Goal: Task Accomplishment & Management: Use online tool/utility

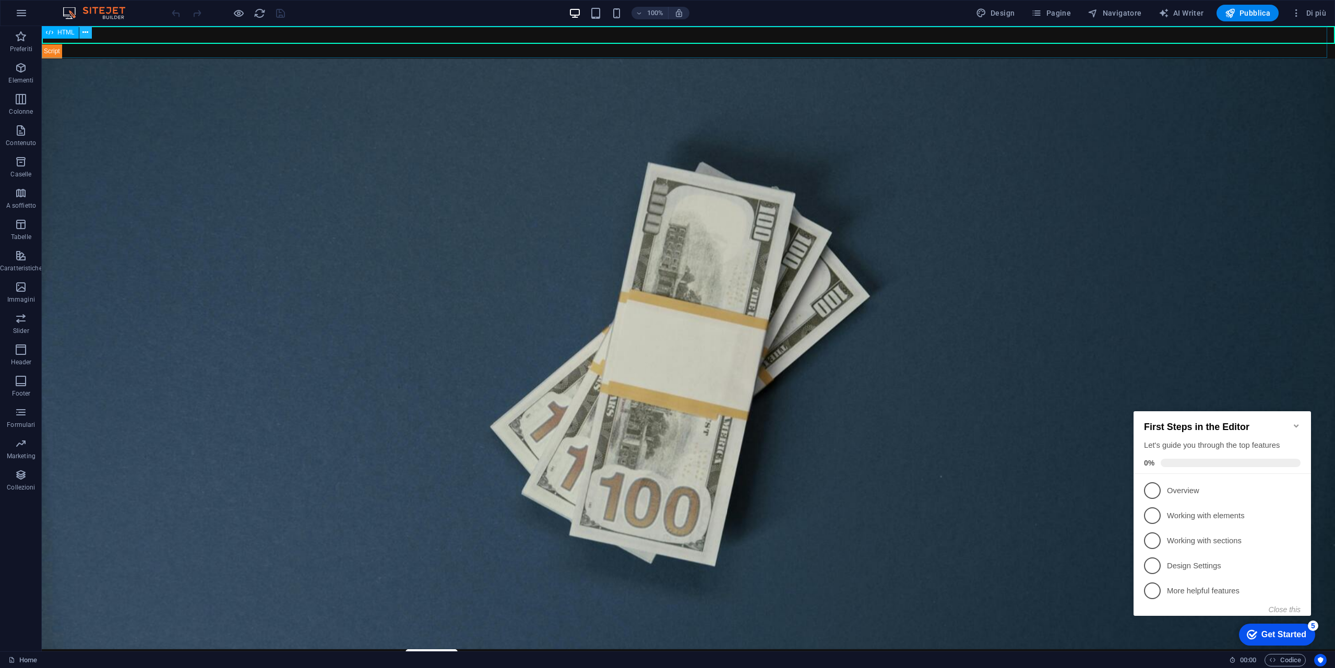
click at [87, 33] on icon at bounding box center [85, 32] width 6 height 11
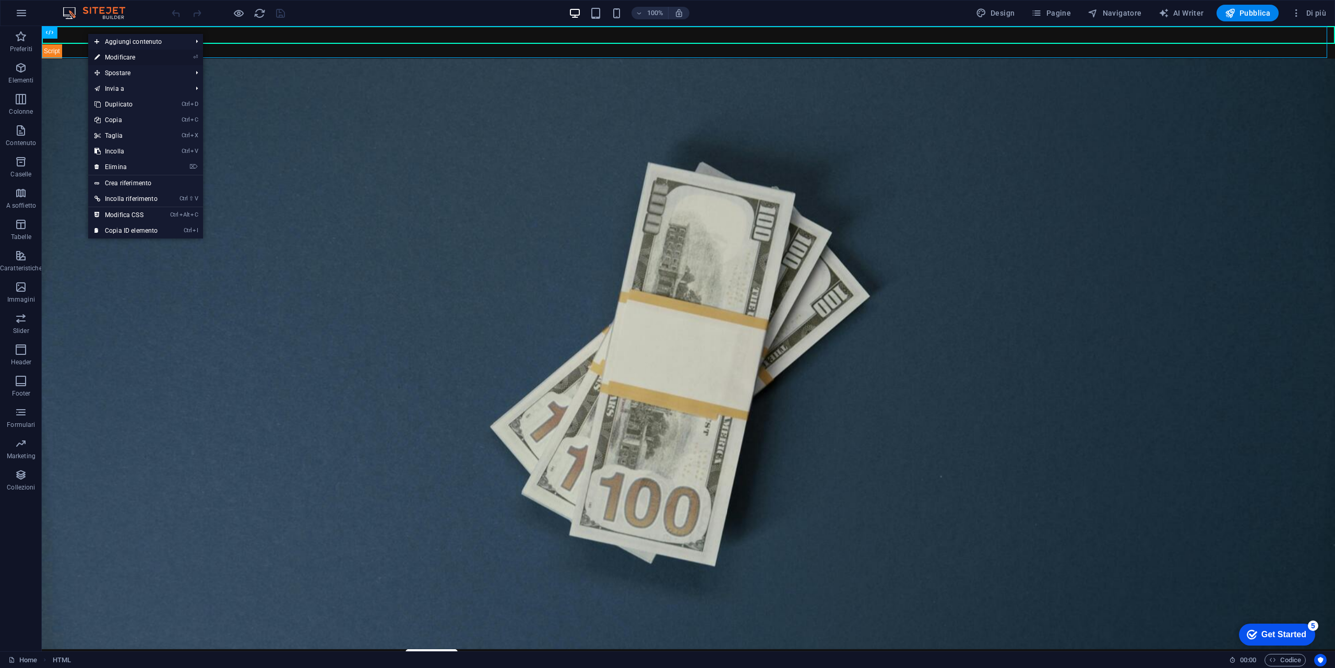
click at [144, 59] on link "⏎ Modificare" at bounding box center [126, 58] width 76 height 16
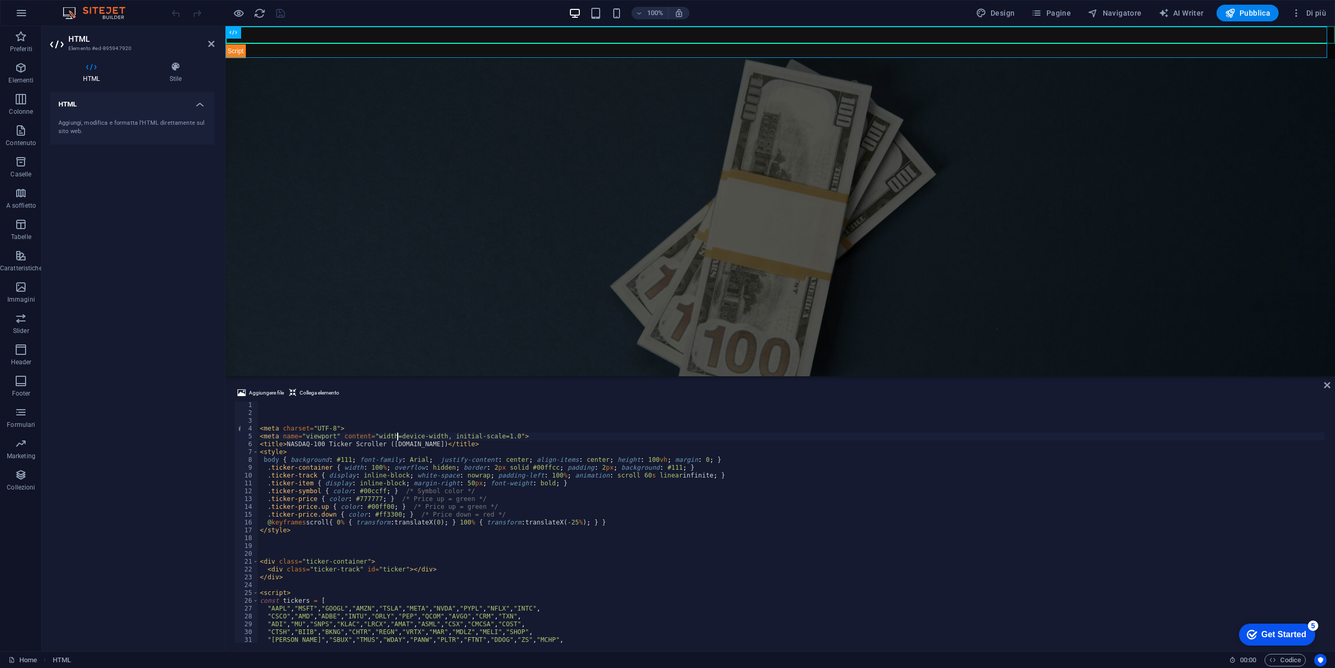
click at [398, 440] on div "< meta charset = "UTF-8" > < meta name = "viewport" content = "width=device-wid…" at bounding box center [791, 529] width 1067 height 257
click at [399, 444] on div "< meta charset = "UTF-8" > < meta name = "viewport" content = "width=device-wid…" at bounding box center [791, 529] width 1067 height 257
type textarea "<title>NASDAQ-100 Ticker Scroller ([DOMAIN_NAME])</title>"
click at [399, 444] on div "< meta charset = "UTF-8" > < meta name = "viewport" content = "width=device-wid…" at bounding box center [791, 529] width 1067 height 257
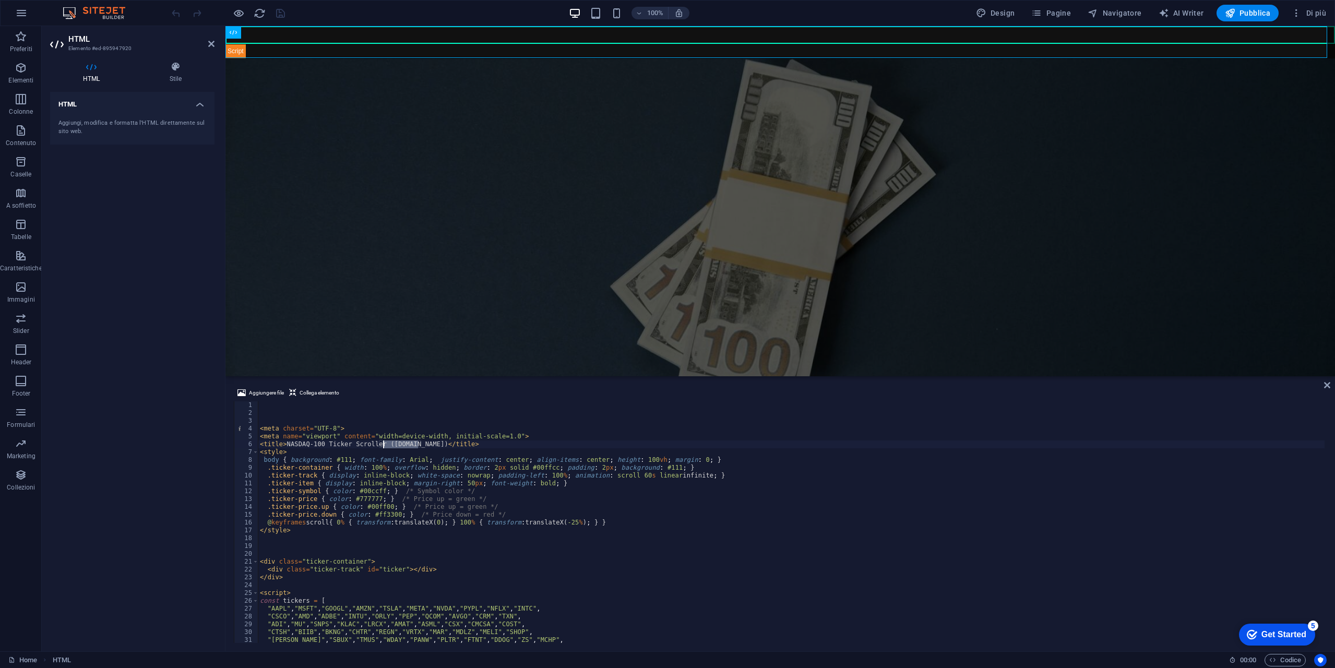
drag, startPoint x: 419, startPoint y: 443, endPoint x: 385, endPoint y: 441, distance: 34.0
click at [385, 441] on div "< meta charset = "UTF-8" > < meta name = "viewport" content = "width=device-wid…" at bounding box center [791, 529] width 1067 height 257
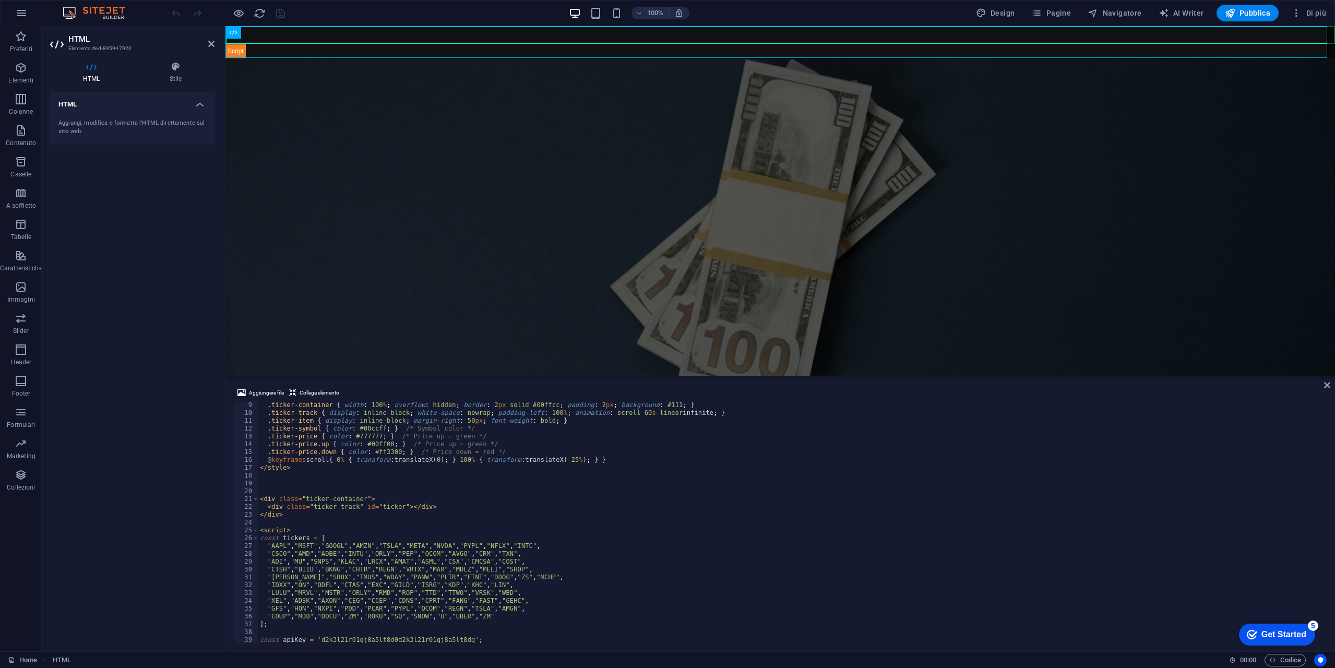
scroll to position [157, 0]
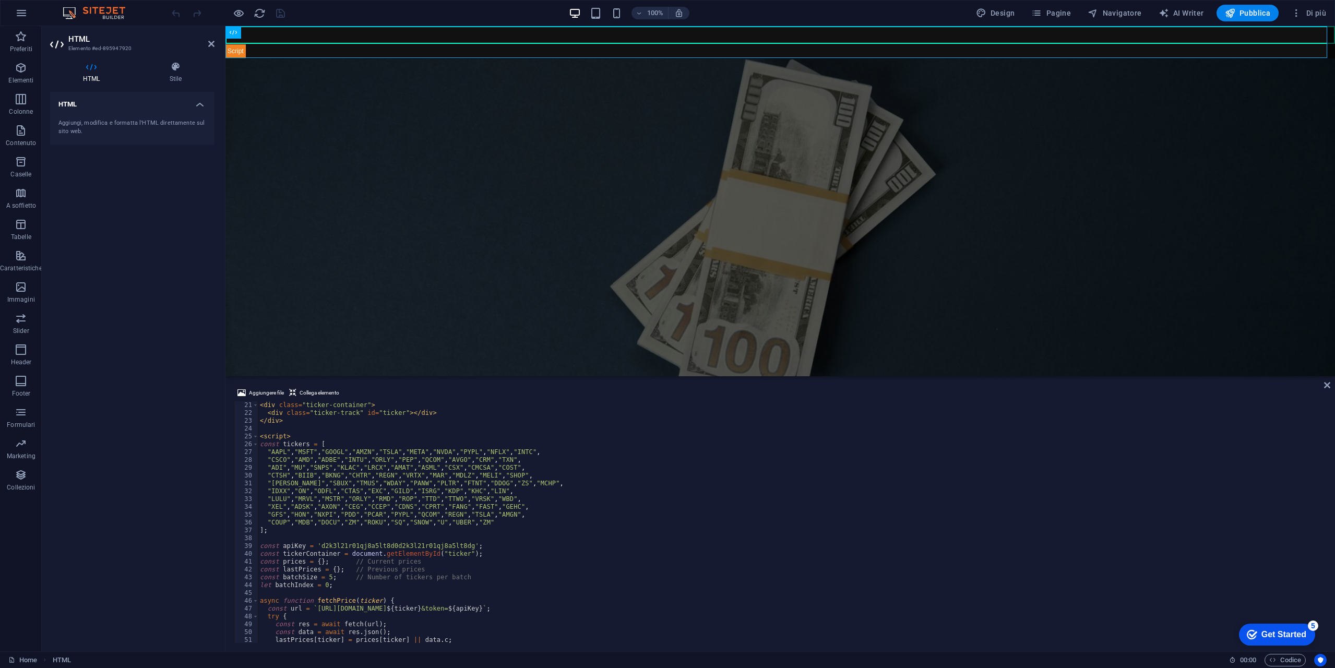
click at [377, 540] on div "< div class = "ticker-container" > < div class = "ticker-track" id = "ticker" >…" at bounding box center [791, 529] width 1067 height 257
drag, startPoint x: 312, startPoint y: 547, endPoint x: 460, endPoint y: 547, distance: 148.3
click at [460, 547] on div "< div class = "ticker-container" > < div class = "ticker-track" id = "ticker" >…" at bounding box center [791, 529] width 1067 height 257
type textarea "const apiKey = 'd2k3l21r01qj8a5lt8d0d2k3l21r01qj8a5lt8dg';"
